Goal: Navigation & Orientation: Find specific page/section

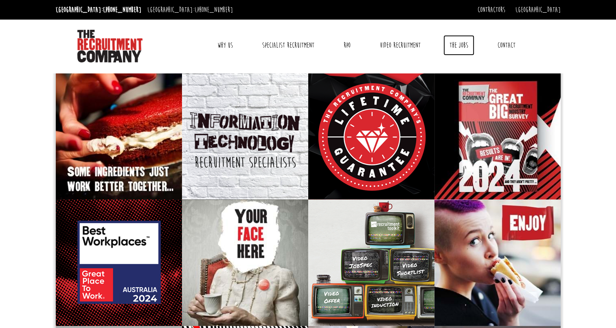
click at [466, 43] on link "The Jobs" at bounding box center [459, 45] width 31 height 20
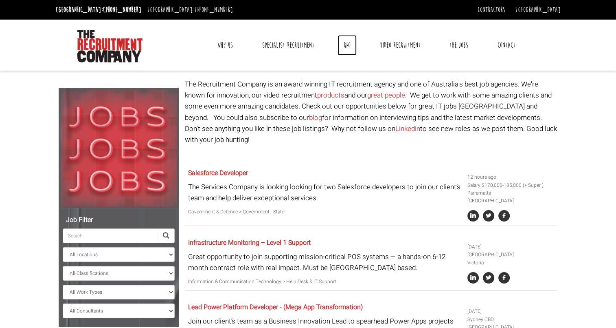
click at [341, 42] on link "RPO" at bounding box center [347, 45] width 19 height 20
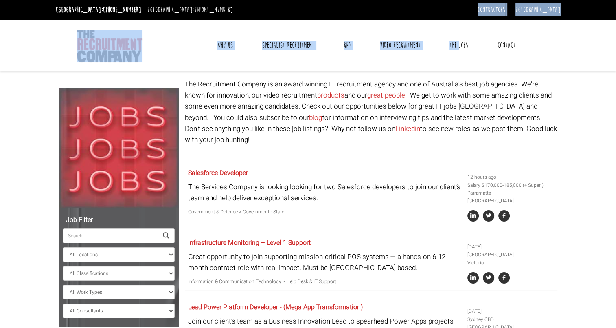
drag, startPoint x: 456, startPoint y: 33, endPoint x: 451, endPoint y: -42, distance: 75.1
click at [453, 46] on link "The Jobs" at bounding box center [459, 45] width 31 height 20
